Goal: Task Accomplishment & Management: Complete application form

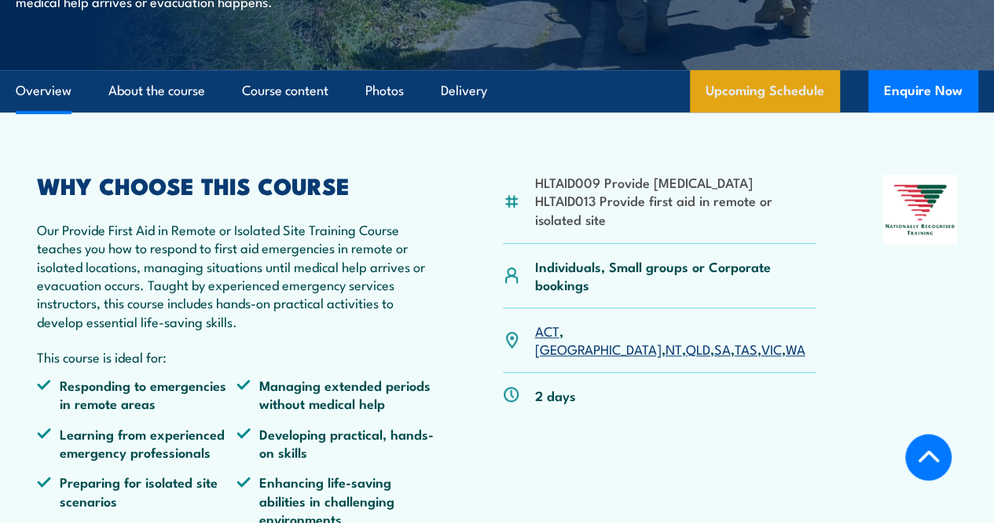
scroll to position [413, 0]
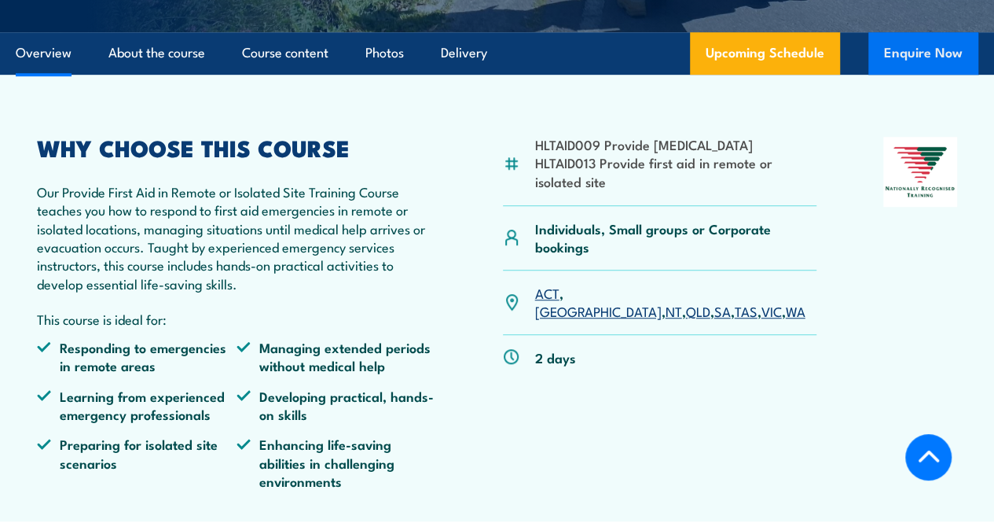
click at [934, 75] on button "Enquire Now" at bounding box center [923, 53] width 110 height 42
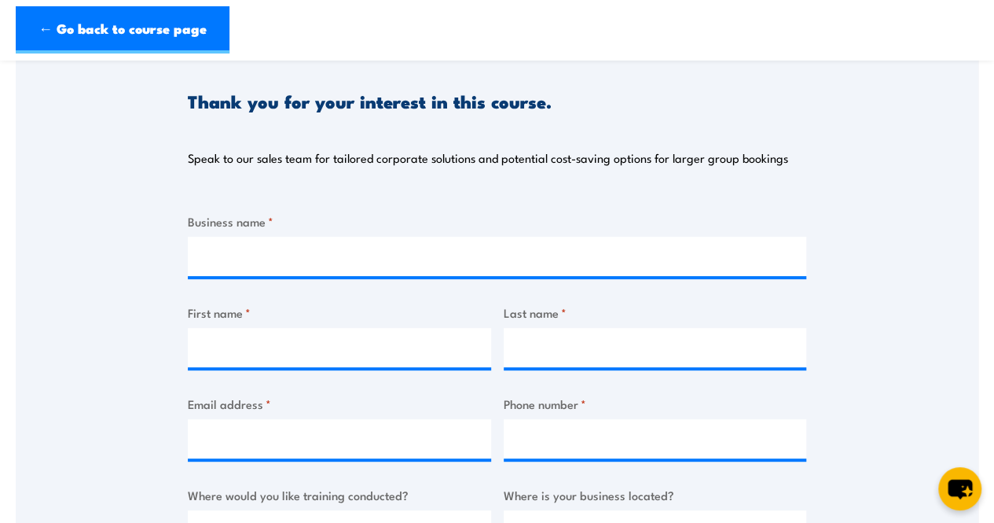
scroll to position [167, 0]
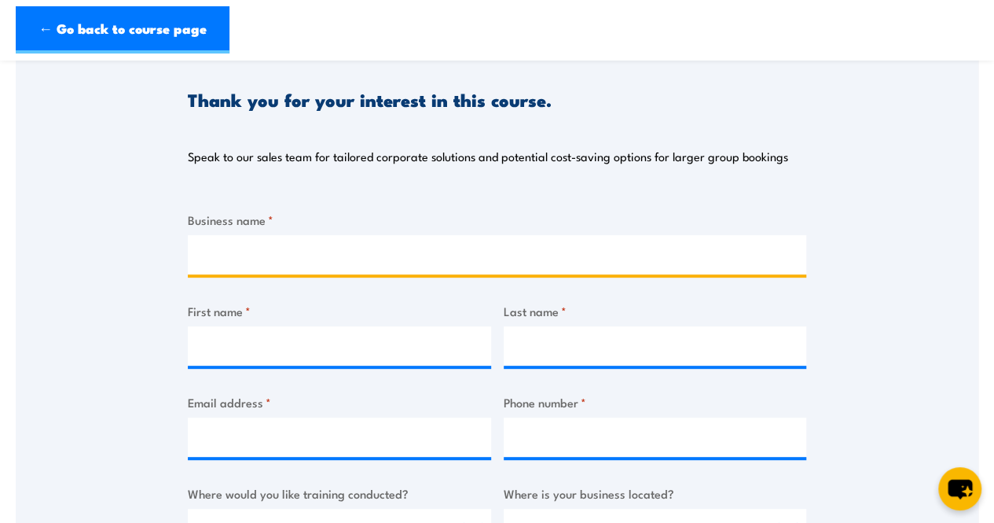
click at [296, 262] on input "Business name *" at bounding box center [497, 254] width 619 height 39
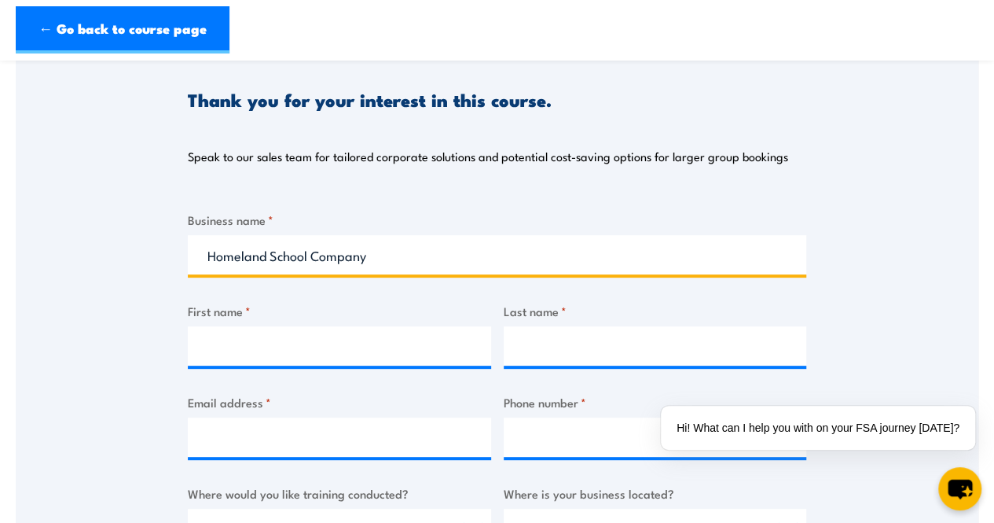
type input "Homeland School Company"
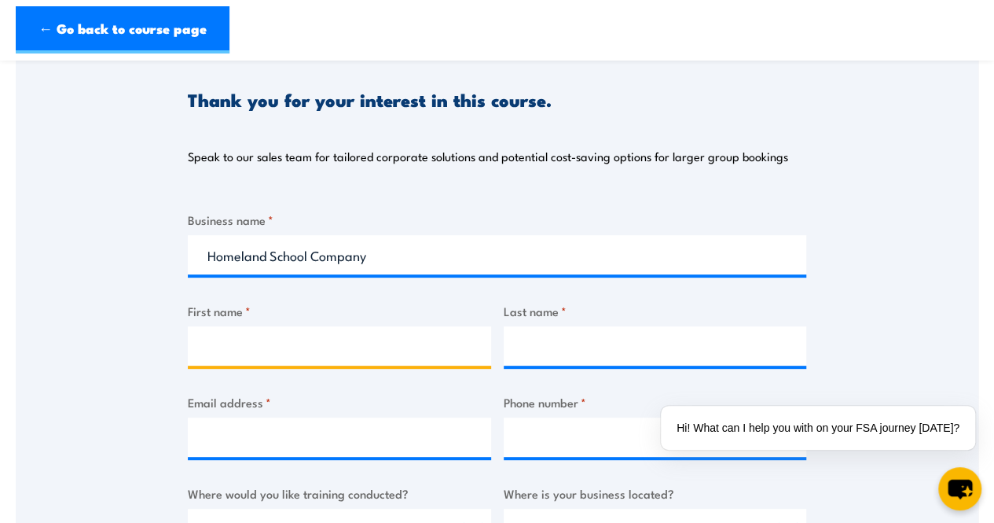
click at [270, 353] on input "First name *" at bounding box center [339, 345] width 303 height 39
type input "[PERSON_NAME]"
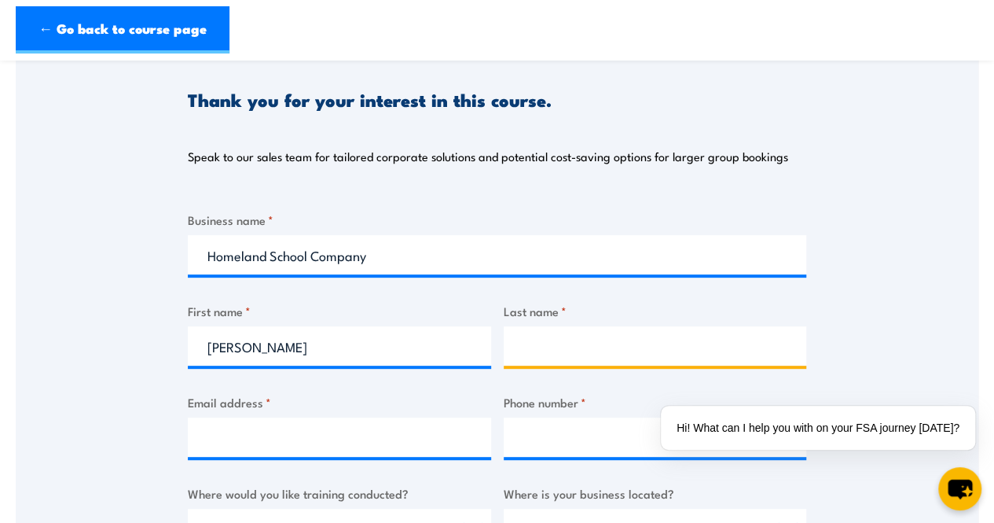
click at [513, 345] on input "Last name *" at bounding box center [655, 345] width 303 height 39
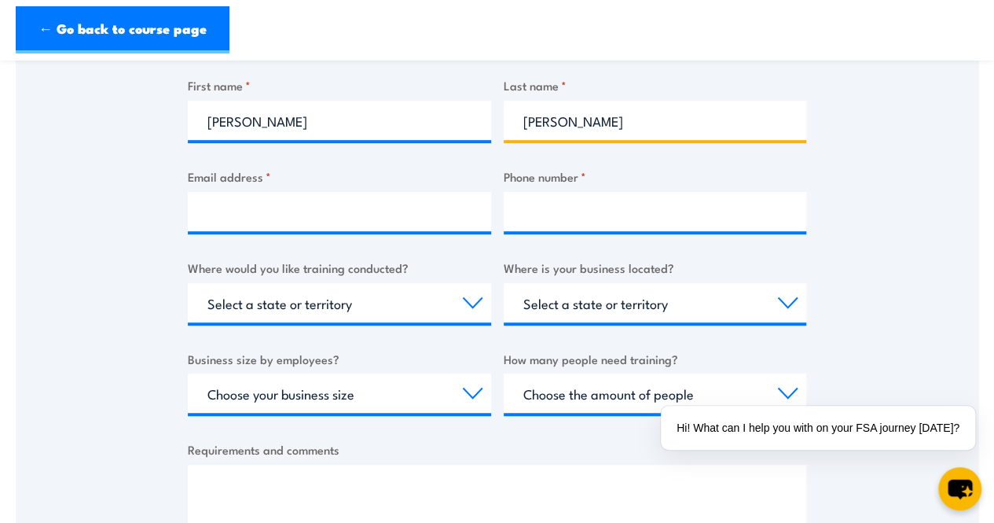
scroll to position [395, 0]
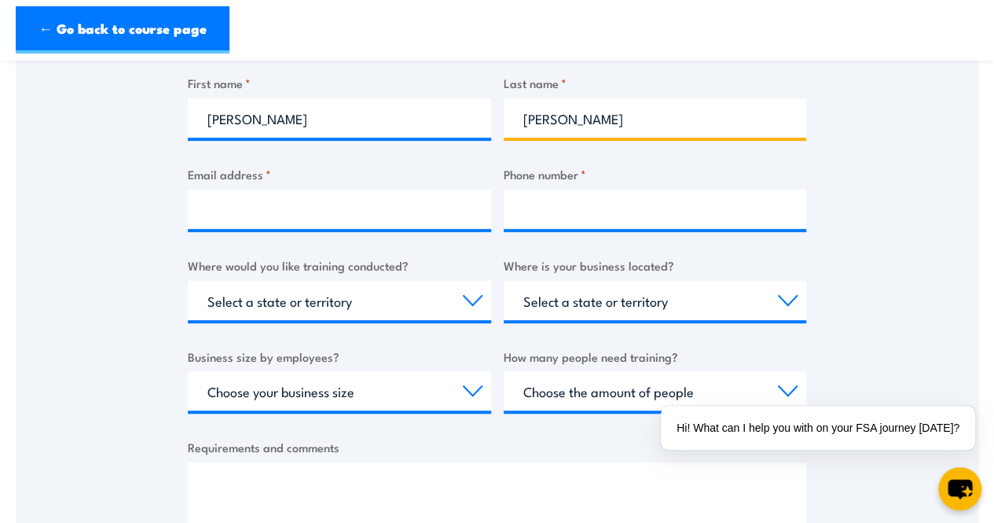
type input "[PERSON_NAME]"
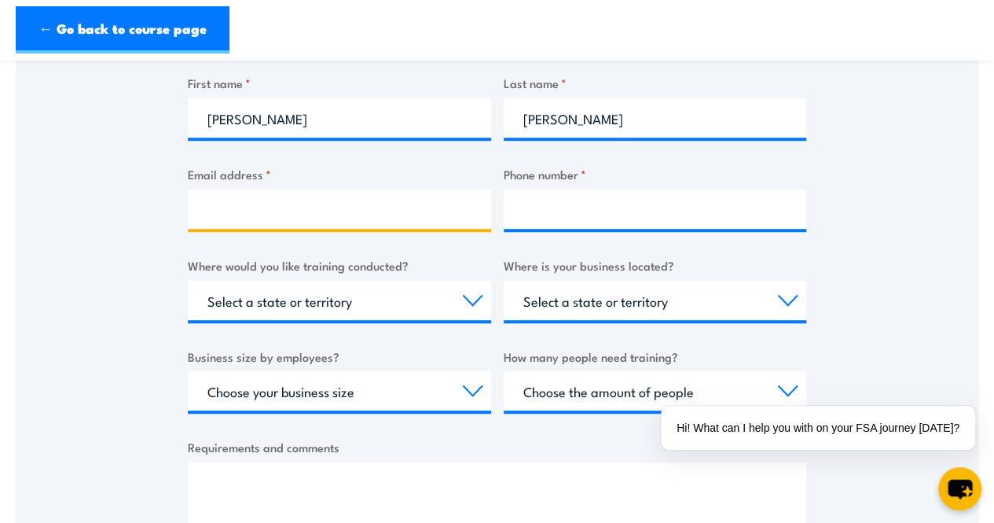
click at [346, 210] on input "Email address *" at bounding box center [339, 208] width 303 height 39
click at [417, 210] on input "[EMAIL_ADDRESS][DOMAIN_NAME]" at bounding box center [339, 208] width 303 height 39
type input "[EMAIL_ADDRESS][DOMAIN_NAME]"
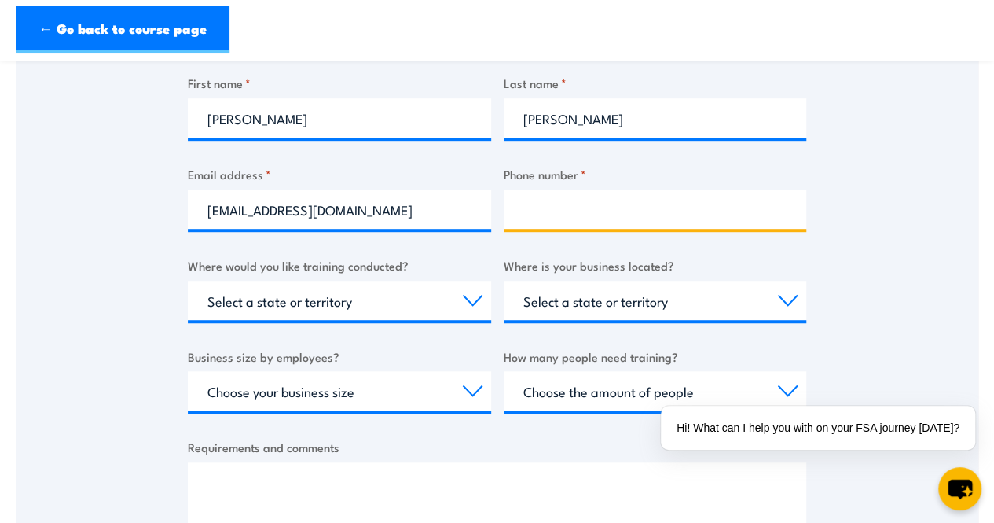
click at [536, 216] on input "Phone number *" at bounding box center [655, 208] width 303 height 39
type input "0499448884"
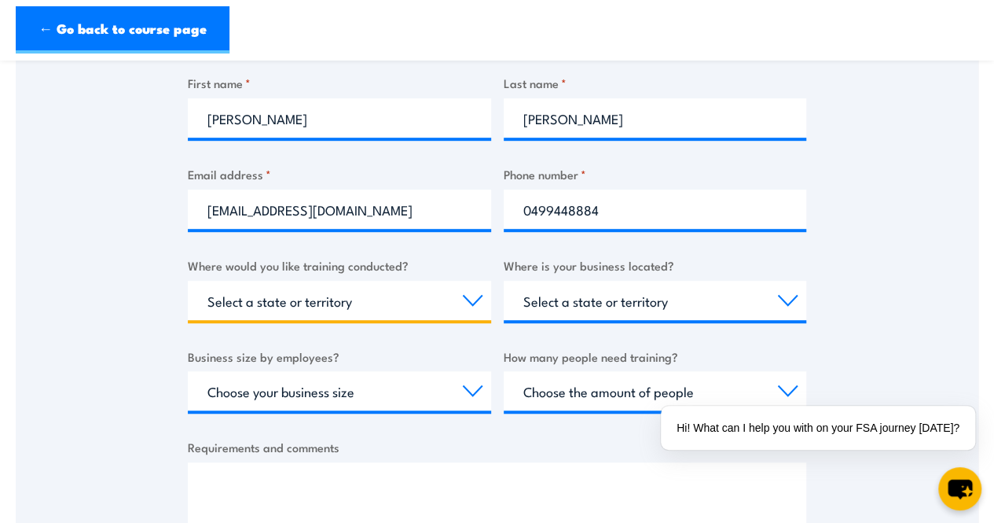
click at [395, 296] on select "Select a state or territory Nationally - multiple locations [GEOGRAPHIC_DATA] […" at bounding box center [339, 300] width 303 height 39
select select "NT"
click at [188, 281] on select "Select a state or territory Nationally - multiple locations [GEOGRAPHIC_DATA] […" at bounding box center [339, 300] width 303 height 39
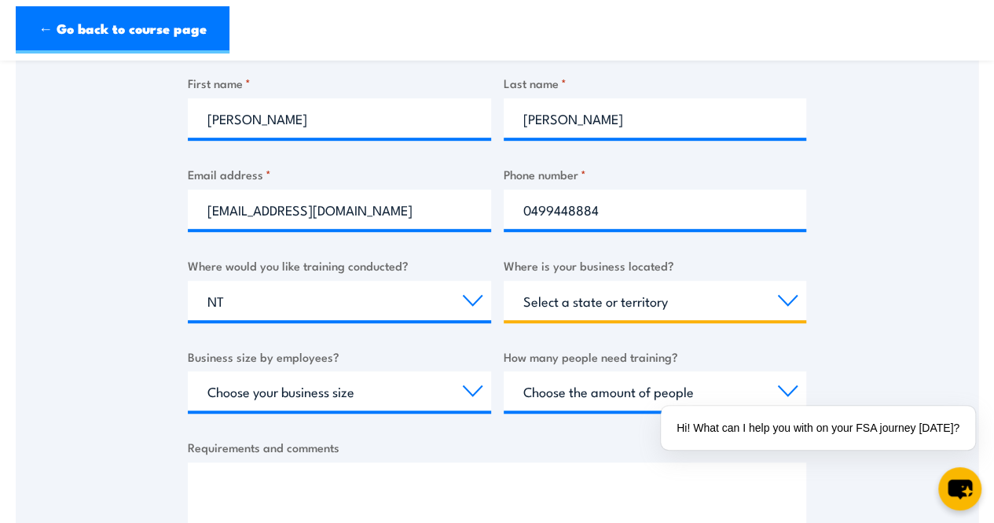
click at [673, 296] on select "Select a state or territory [GEOGRAPHIC_DATA] [GEOGRAPHIC_DATA] [GEOGRAPHIC_DAT…" at bounding box center [655, 300] width 303 height 39
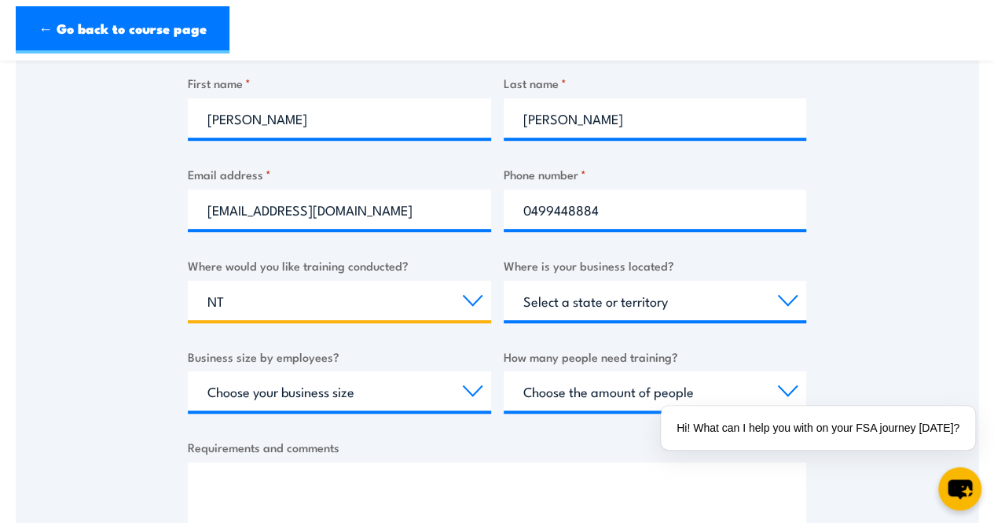
click at [445, 295] on select "Select a state or territory Nationally - multiple locations [GEOGRAPHIC_DATA] […" at bounding box center [339, 300] width 303 height 39
click at [188, 281] on select "Select a state or territory Nationally - multiple locations [GEOGRAPHIC_DATA] […" at bounding box center [339, 300] width 303 height 39
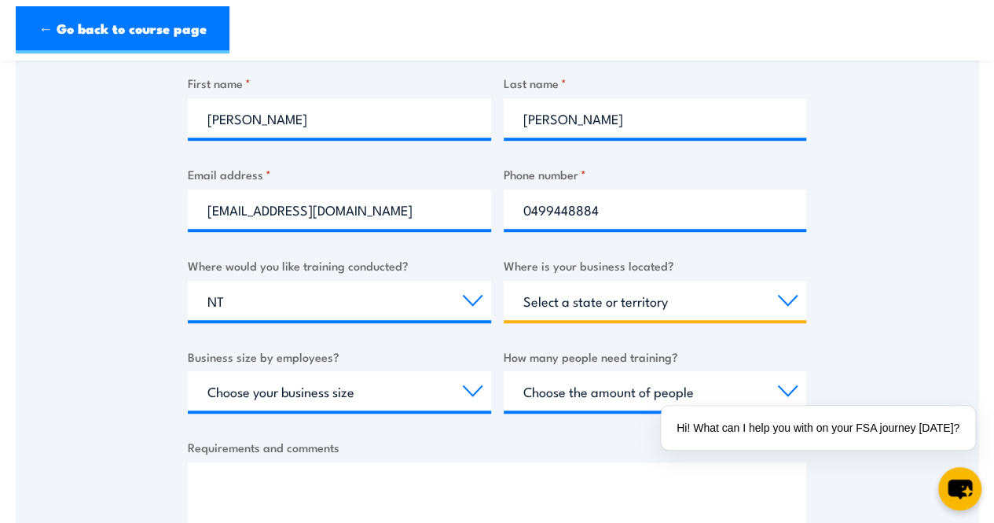
click at [622, 306] on select "Select a state or territory [GEOGRAPHIC_DATA] [GEOGRAPHIC_DATA] [GEOGRAPHIC_DAT…" at bounding box center [655, 300] width 303 height 39
select select "NT"
click at [504, 281] on select "Select a state or territory [GEOGRAPHIC_DATA] [GEOGRAPHIC_DATA] [GEOGRAPHIC_DAT…" at bounding box center [655, 300] width 303 height 39
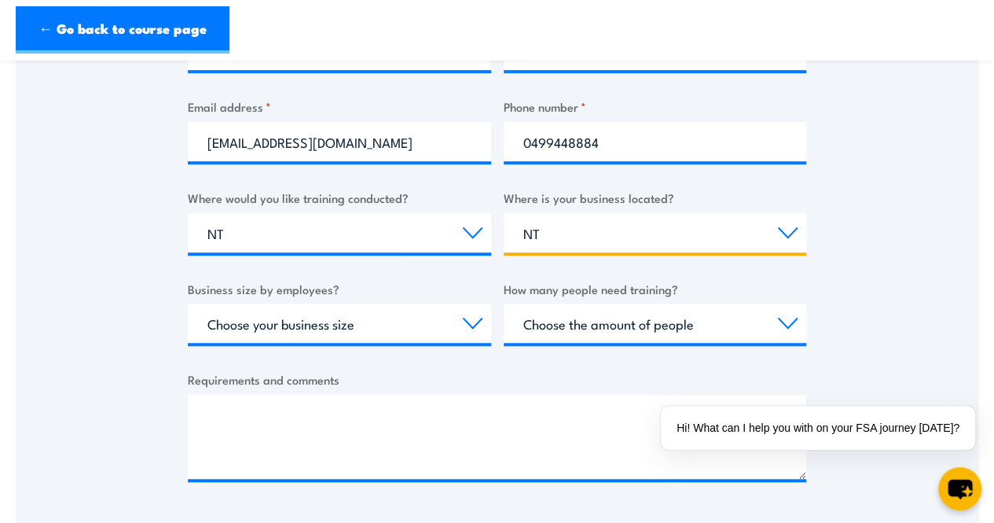
scroll to position [496, 0]
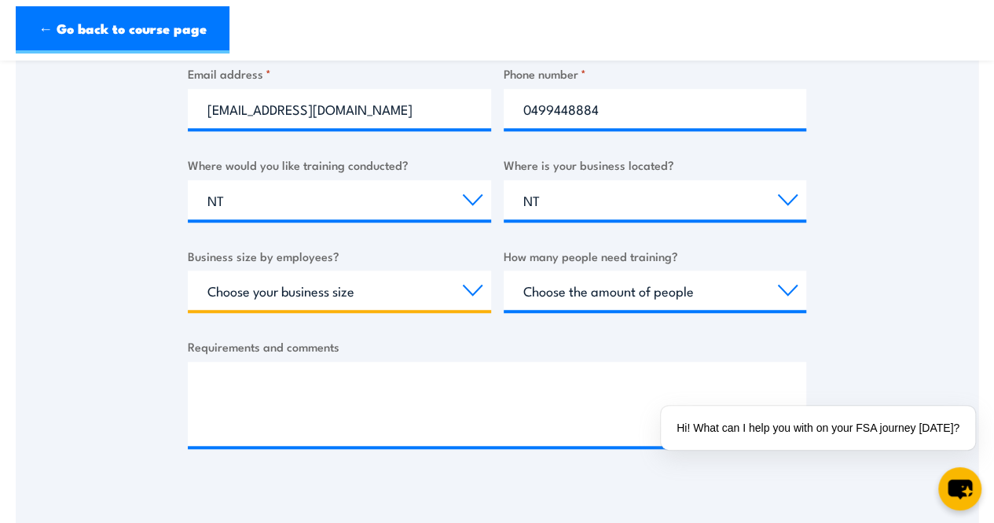
click at [422, 293] on select "Choose your business size 1 to 19 20 to 199 200+" at bounding box center [339, 289] width 303 height 39
click at [399, 309] on select "Choose your business size 1 to 19 20 to 199 200+" at bounding box center [339, 289] width 303 height 39
click at [436, 283] on select "Choose your business size 1 to 19 20 to 199 200+" at bounding box center [339, 289] width 303 height 39
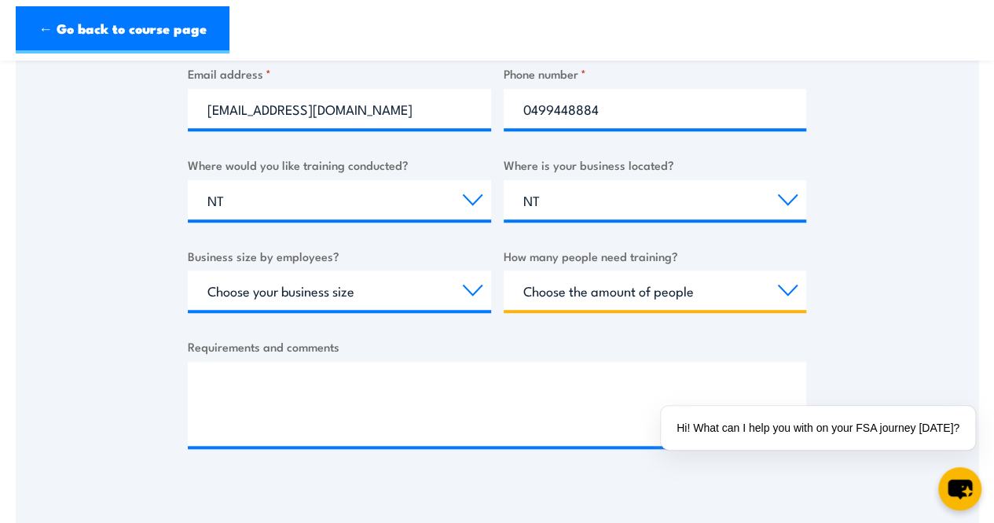
click at [629, 285] on select "Choose the amount of people 1 to 4 5 to 19 20+" at bounding box center [655, 289] width 303 height 39
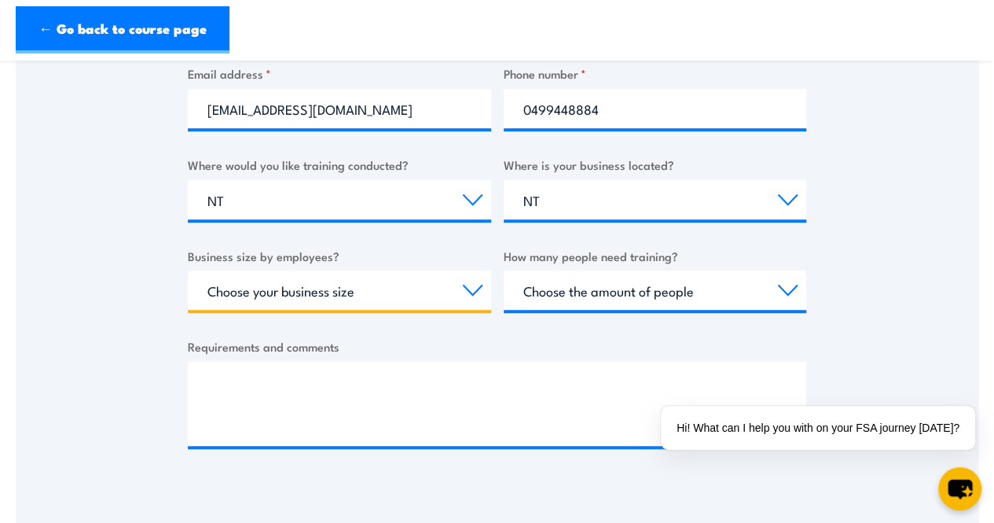
click at [467, 287] on select "Choose your business size 1 to 19 20 to 199 200+" at bounding box center [339, 289] width 303 height 39
select select "1 to 19"
click at [188, 270] on select "Choose your business size 1 to 19 20 to 199 200+" at bounding box center [339, 289] width 303 height 39
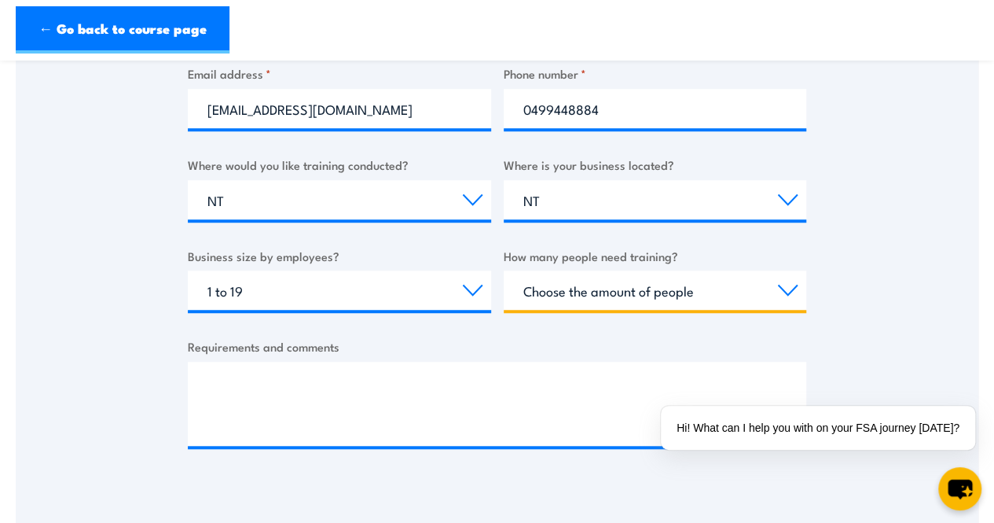
click at [622, 277] on select "Choose the amount of people 1 to 4 5 to 19 20+" at bounding box center [655, 289] width 303 height 39
select select "1 to 4"
click at [504, 270] on select "Choose the amount of people 1 to 4 5 to 19 20+" at bounding box center [655, 289] width 303 height 39
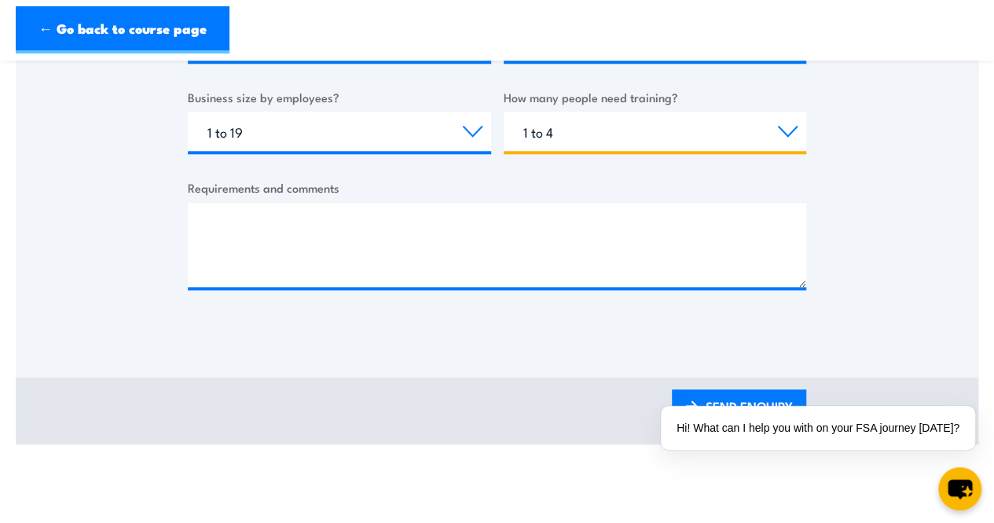
scroll to position [658, 0]
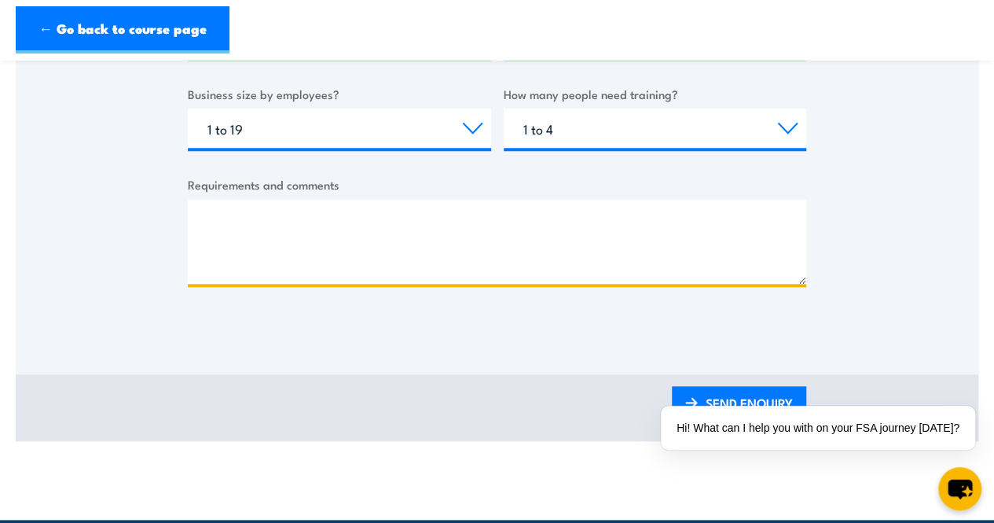
click at [247, 214] on textarea "Requirements and comments" at bounding box center [497, 242] width 619 height 84
type textarea "Good aft"
